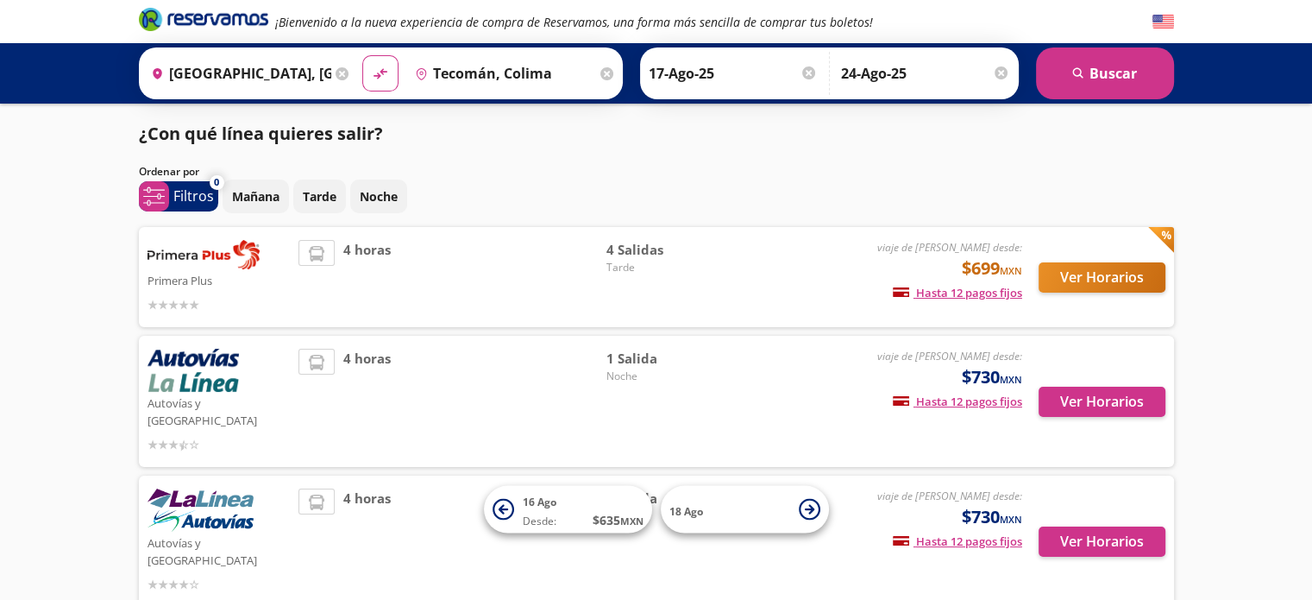
click at [60, 257] on div "¡Bienvenido a la nueva experiencia de compra de Reservamos, una forma más senci…" at bounding box center [656, 412] width 1312 height 825
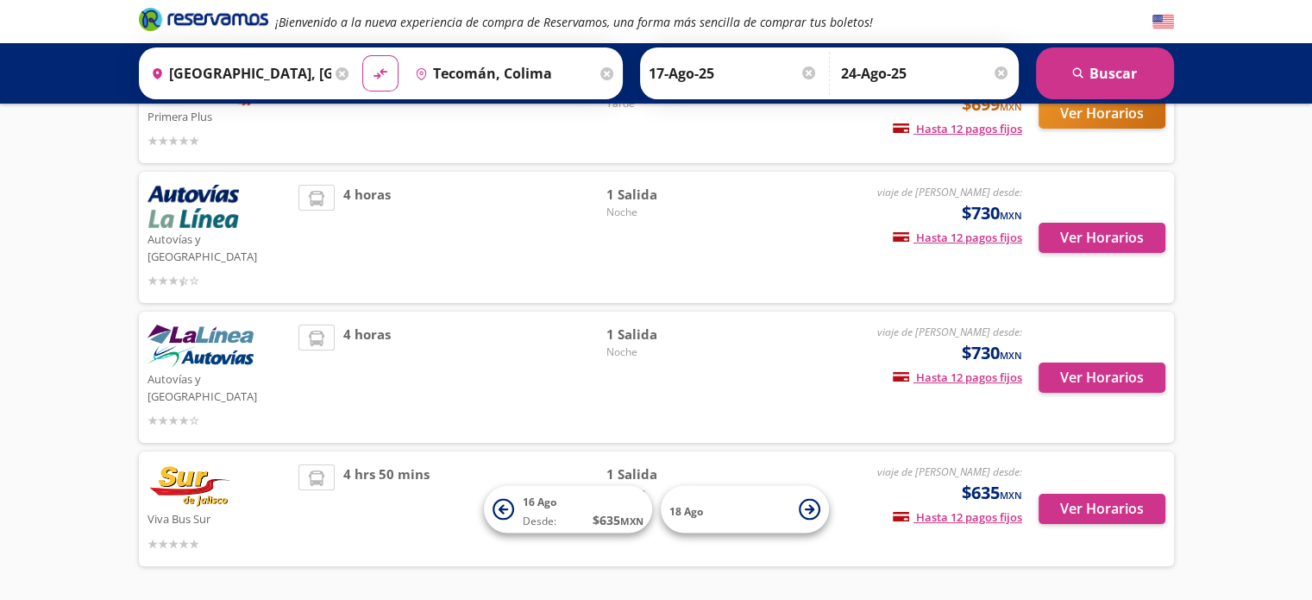
scroll to position [191, 0]
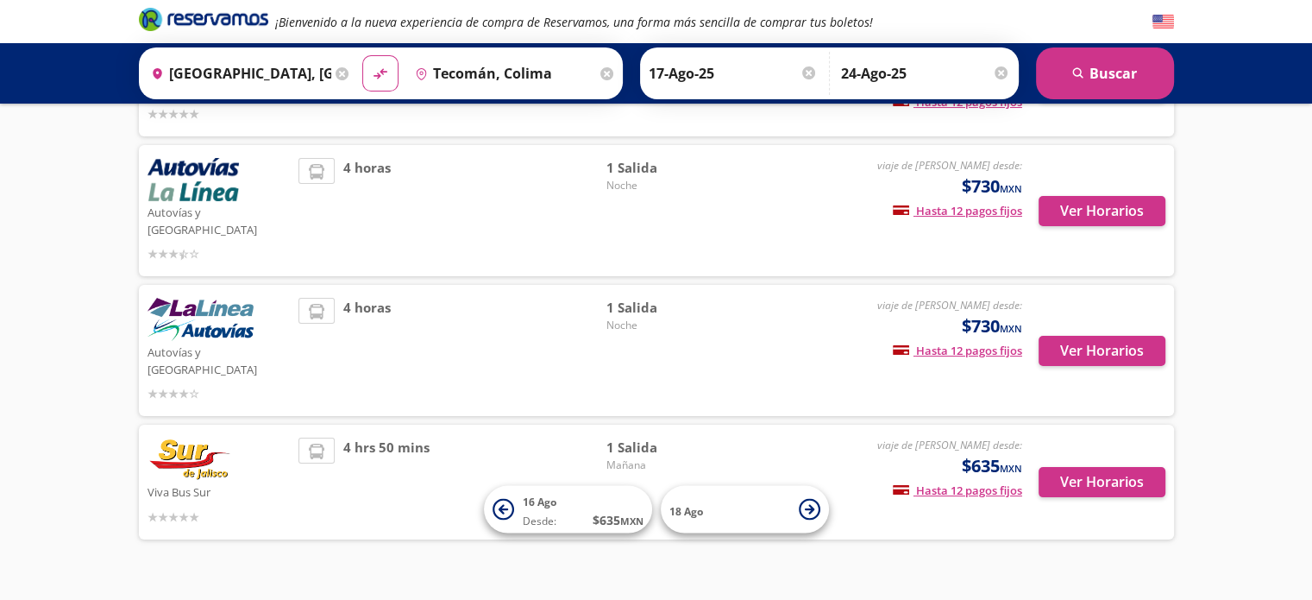
click at [629, 457] on span "Mañana" at bounding box center [666, 465] width 121 height 16
click at [1096, 467] on button "Ver Horarios" at bounding box center [1102, 482] width 127 height 30
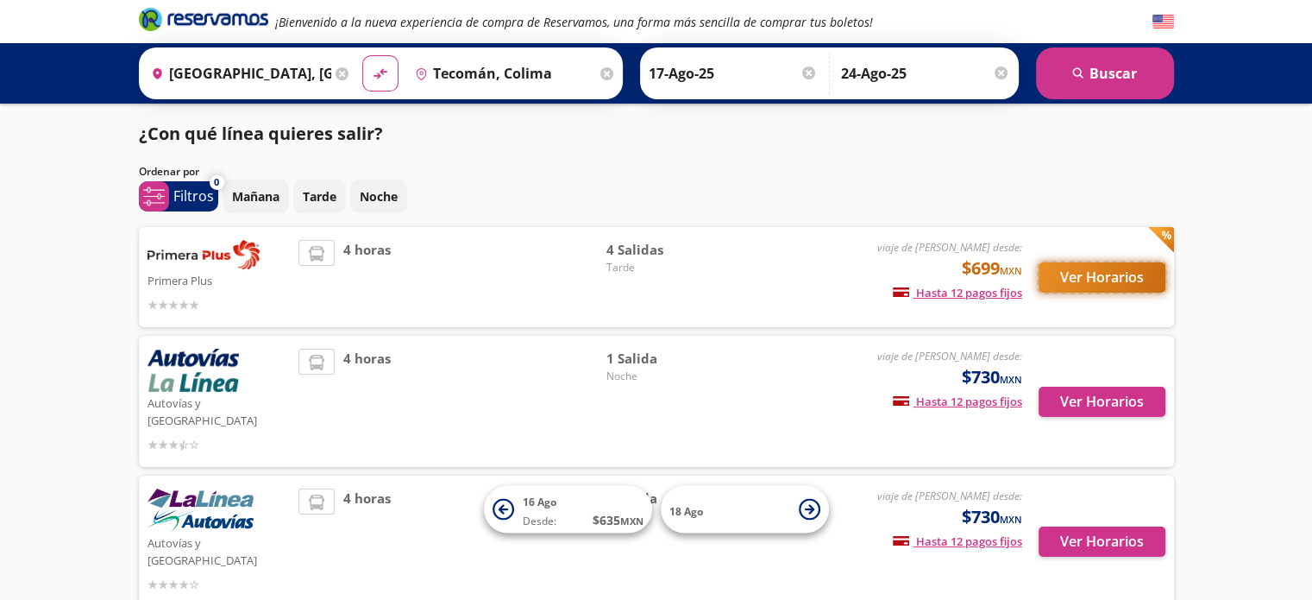
click at [1120, 275] on button "Ver Horarios" at bounding box center [1102, 277] width 127 height 30
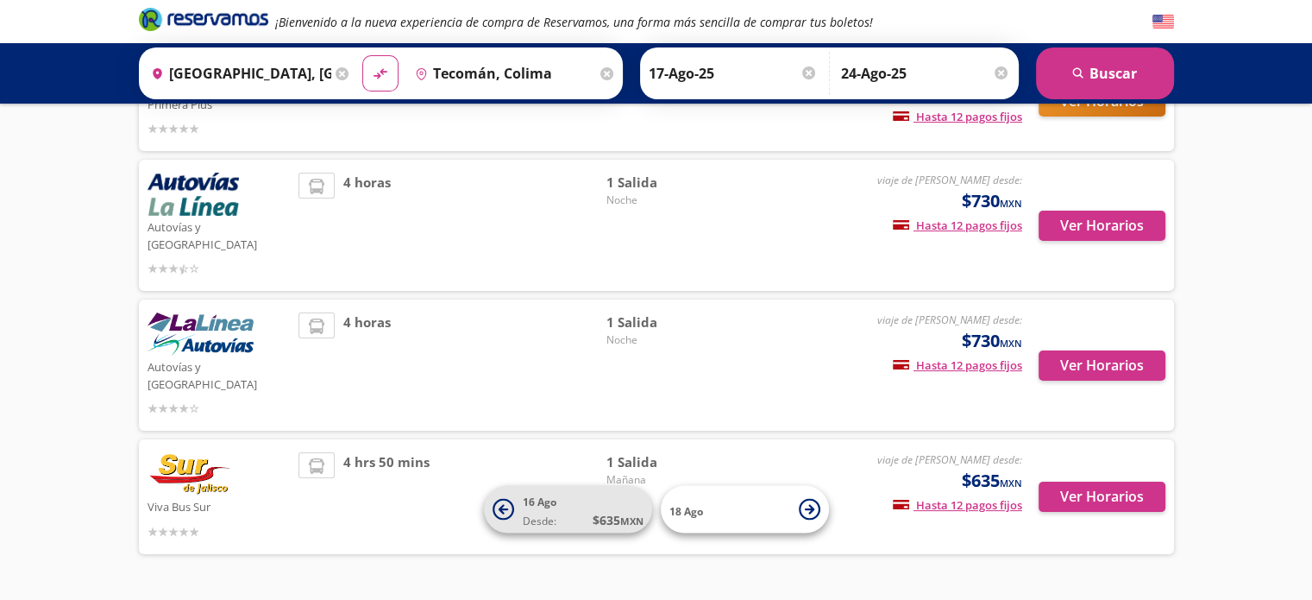
scroll to position [191, 0]
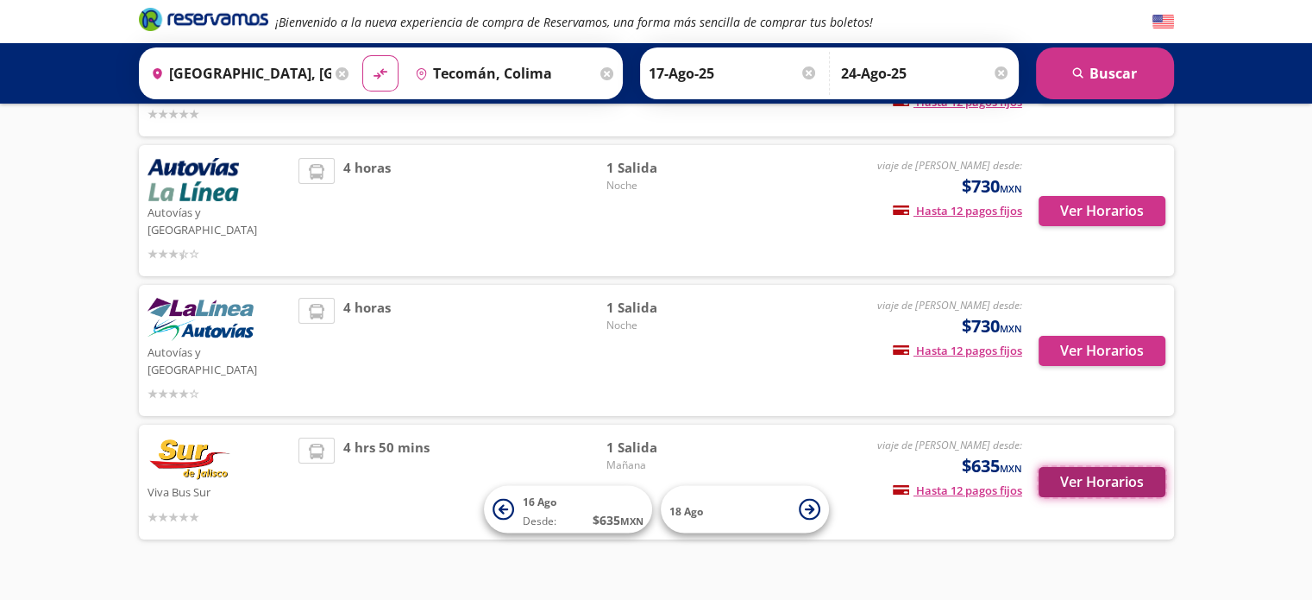
click at [1090, 467] on button "Ver Horarios" at bounding box center [1102, 482] width 127 height 30
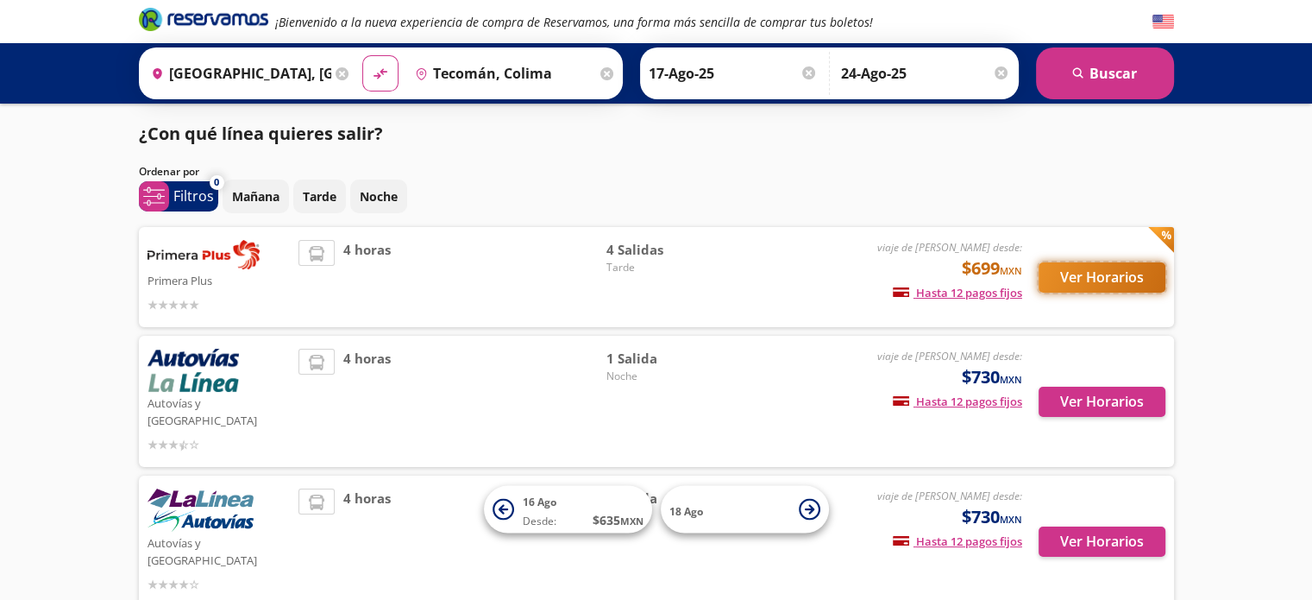
click at [1118, 289] on button "Ver Horarios" at bounding box center [1102, 277] width 127 height 30
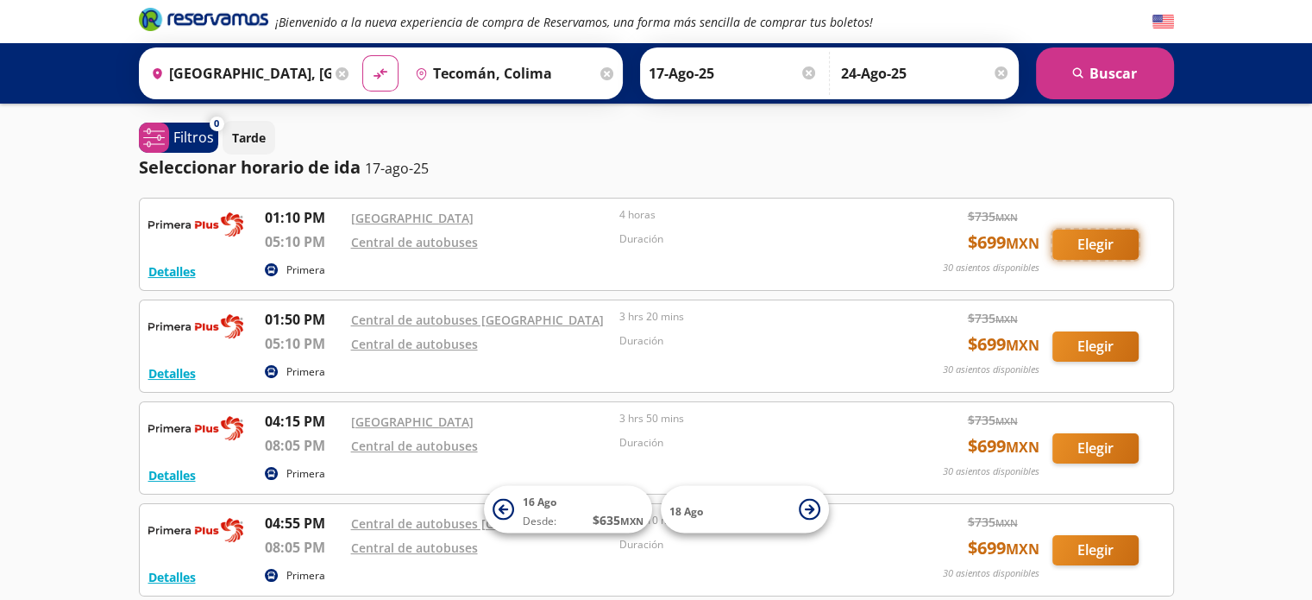
click at [1099, 242] on button "Elegir" at bounding box center [1095, 244] width 86 height 30
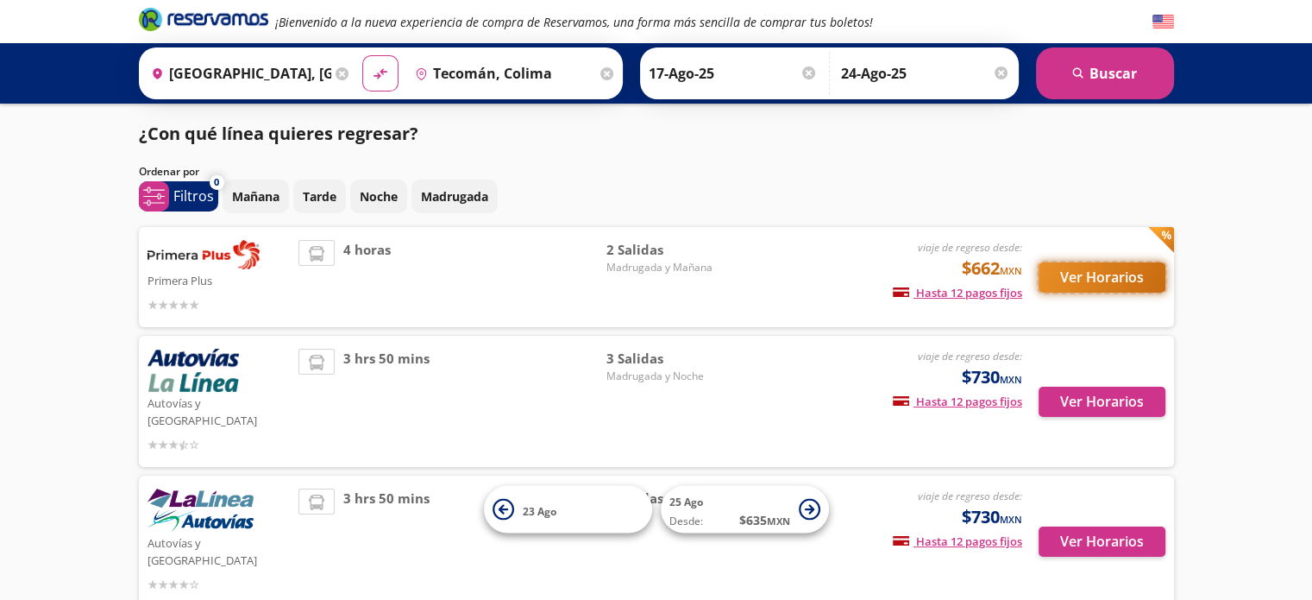
click at [1117, 272] on button "Ver Horarios" at bounding box center [1102, 277] width 127 height 30
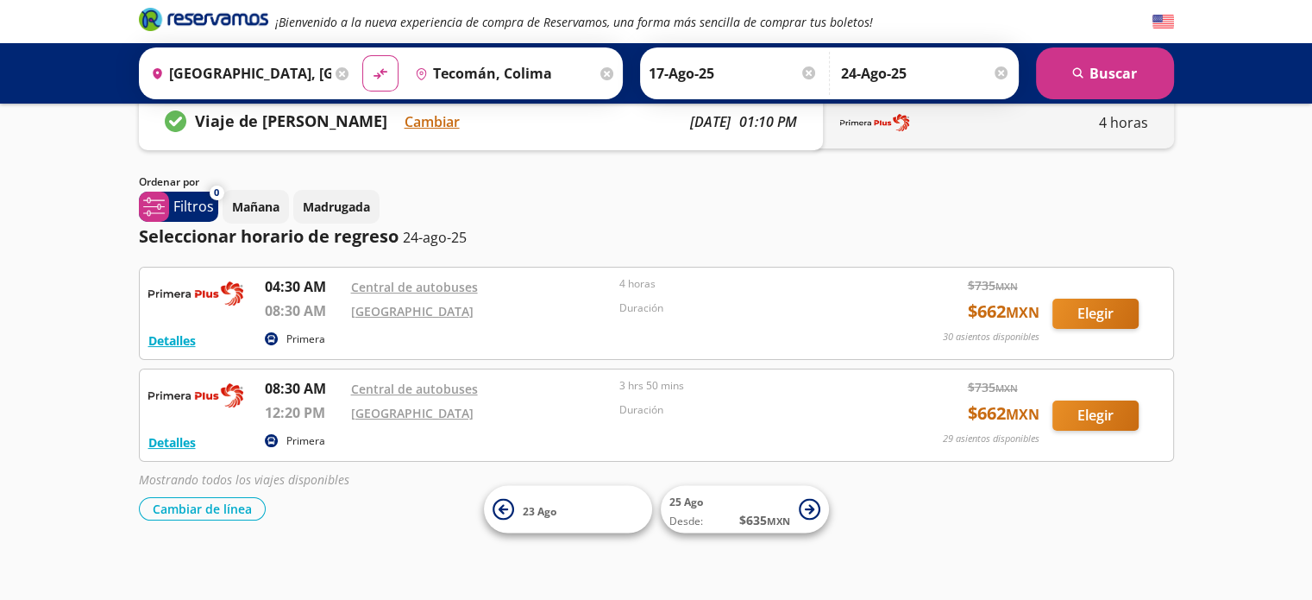
scroll to position [42, 0]
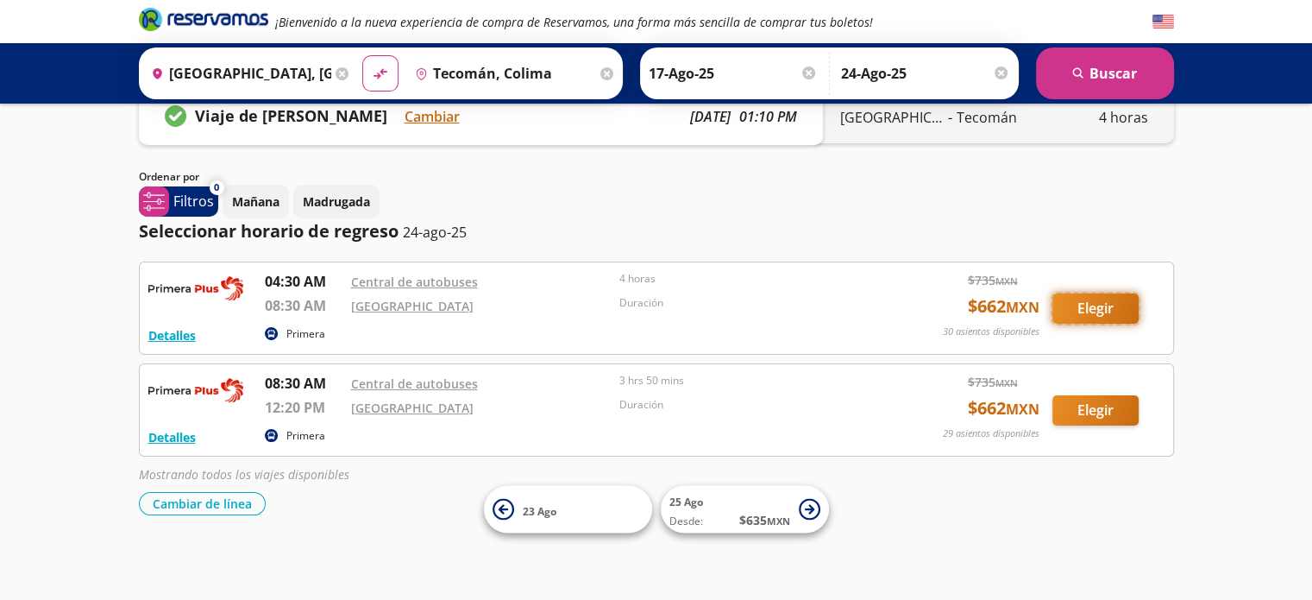
click at [1086, 293] on button "Elegir" at bounding box center [1095, 308] width 86 height 30
